Goal: Task Accomplishment & Management: Use online tool/utility

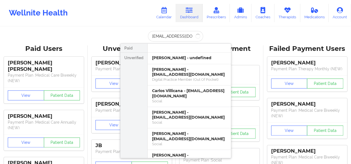
scroll to position [1095, 0]
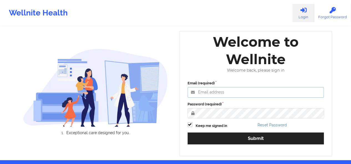
click at [218, 90] on input "Email (required)" at bounding box center [255, 92] width 136 height 11
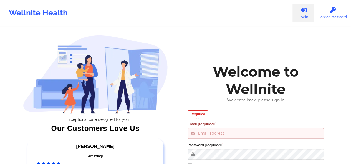
type input "adina@wellnite.com"
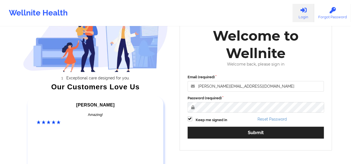
scroll to position [58, 0]
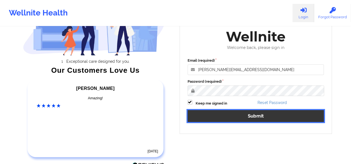
click at [267, 119] on button "Submit" at bounding box center [255, 116] width 136 height 12
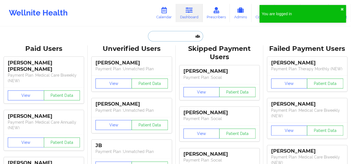
click at [184, 35] on input "text" at bounding box center [175, 36] width 55 height 11
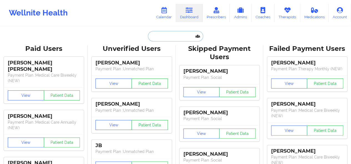
paste input "[EMAIL_ADDRESS][DOMAIN_NAME]"
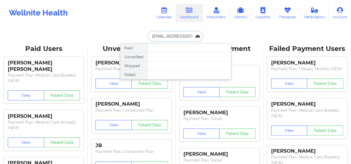
type input "[EMAIL_ADDRESS][DOMAIN_NAME]"
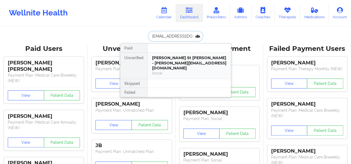
click at [176, 54] on div "Jennifer St John - stjohnjen@swcsd.org Social" at bounding box center [189, 66] width 83 height 26
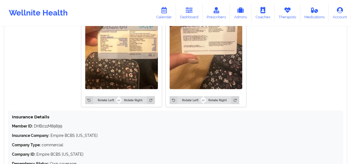
scroll to position [503, 0]
